Goal: Information Seeking & Learning: Find specific page/section

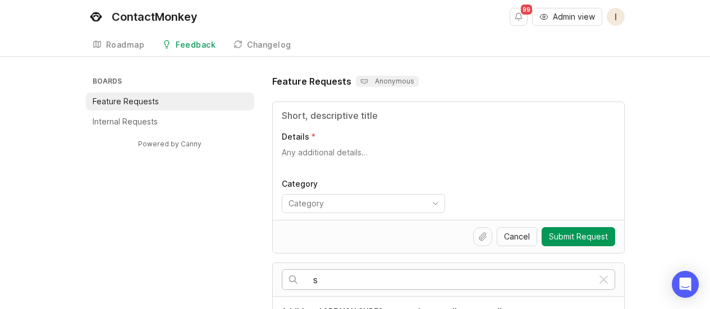
scroll to position [112, 0]
type input "survey landing page"
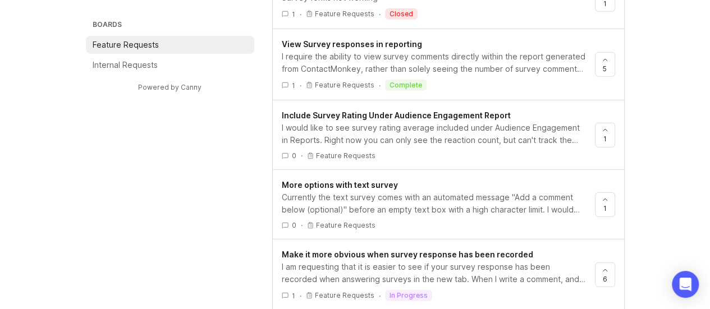
scroll to position [1515, 0]
click at [371, 54] on div "I require the ability to view survey comments directly within the report genera…" at bounding box center [434, 62] width 304 height 25
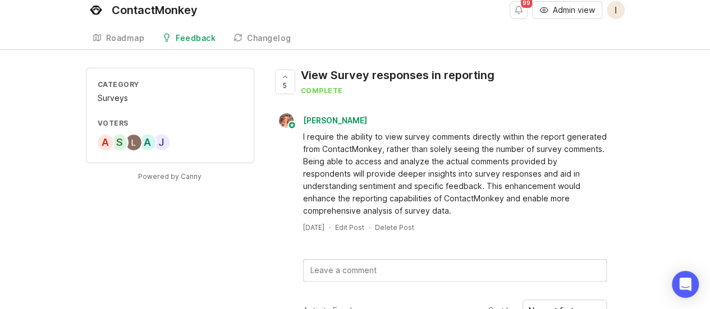
scroll to position [12, 0]
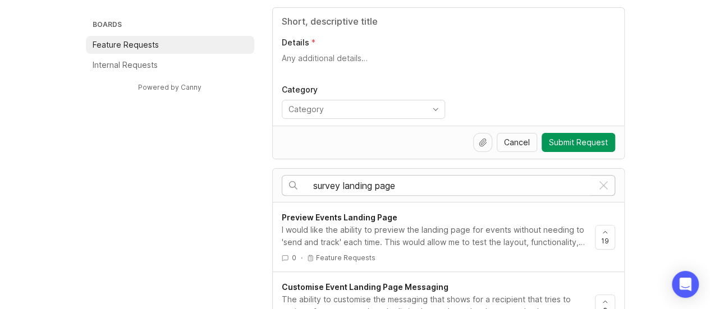
scroll to position [112, 0]
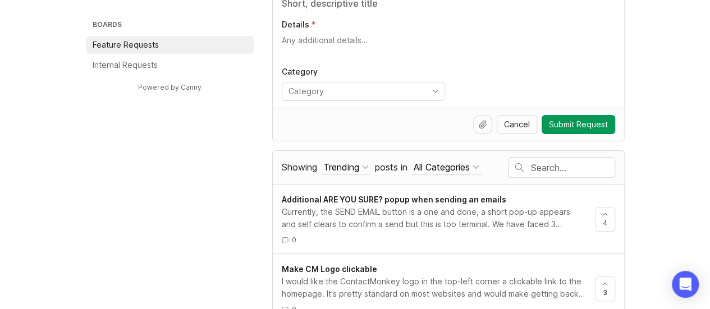
click at [585, 167] on input "text" at bounding box center [573, 168] width 84 height 12
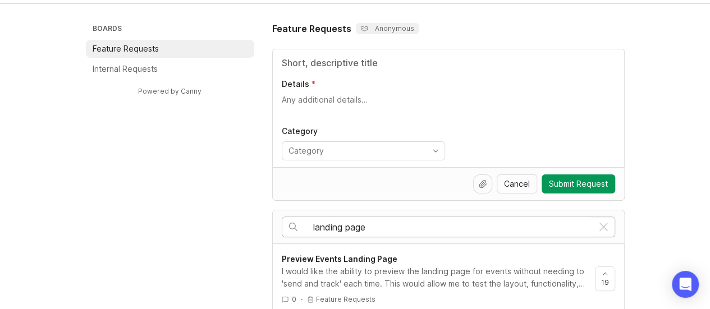
scroll to position [168, 0]
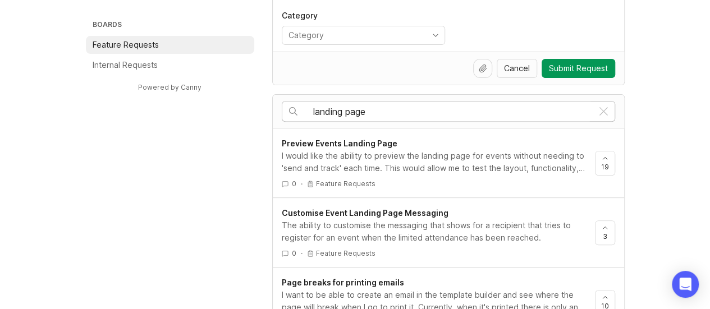
type input "landing page"
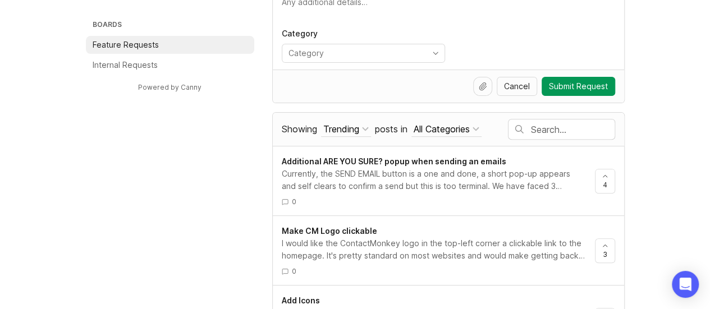
scroll to position [168, 0]
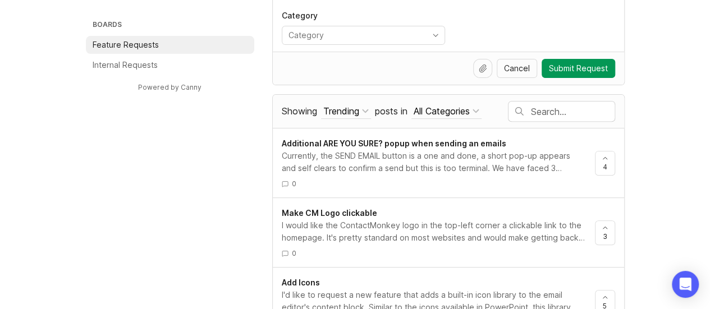
click at [557, 115] on input "text" at bounding box center [573, 112] width 84 height 12
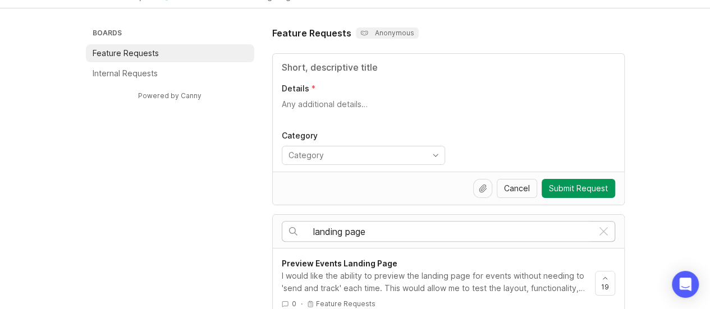
scroll to position [28, 0]
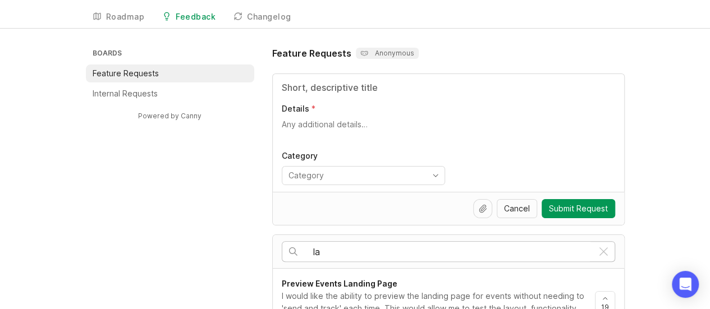
type input "l"
